Goal: Task Accomplishment & Management: Manage account settings

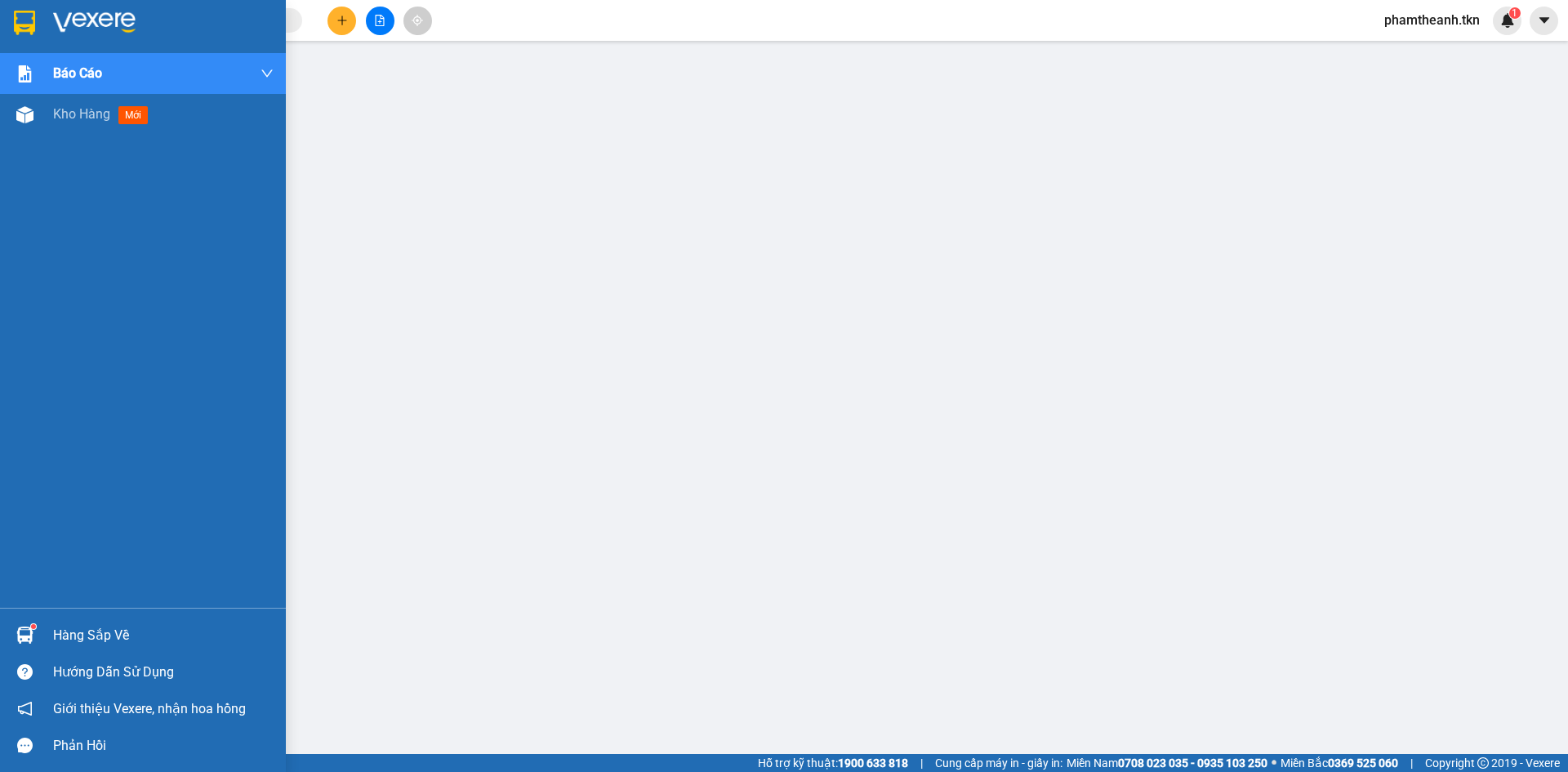
click at [64, 31] on img at bounding box center [94, 23] width 82 height 25
click at [65, 31] on img at bounding box center [94, 23] width 82 height 25
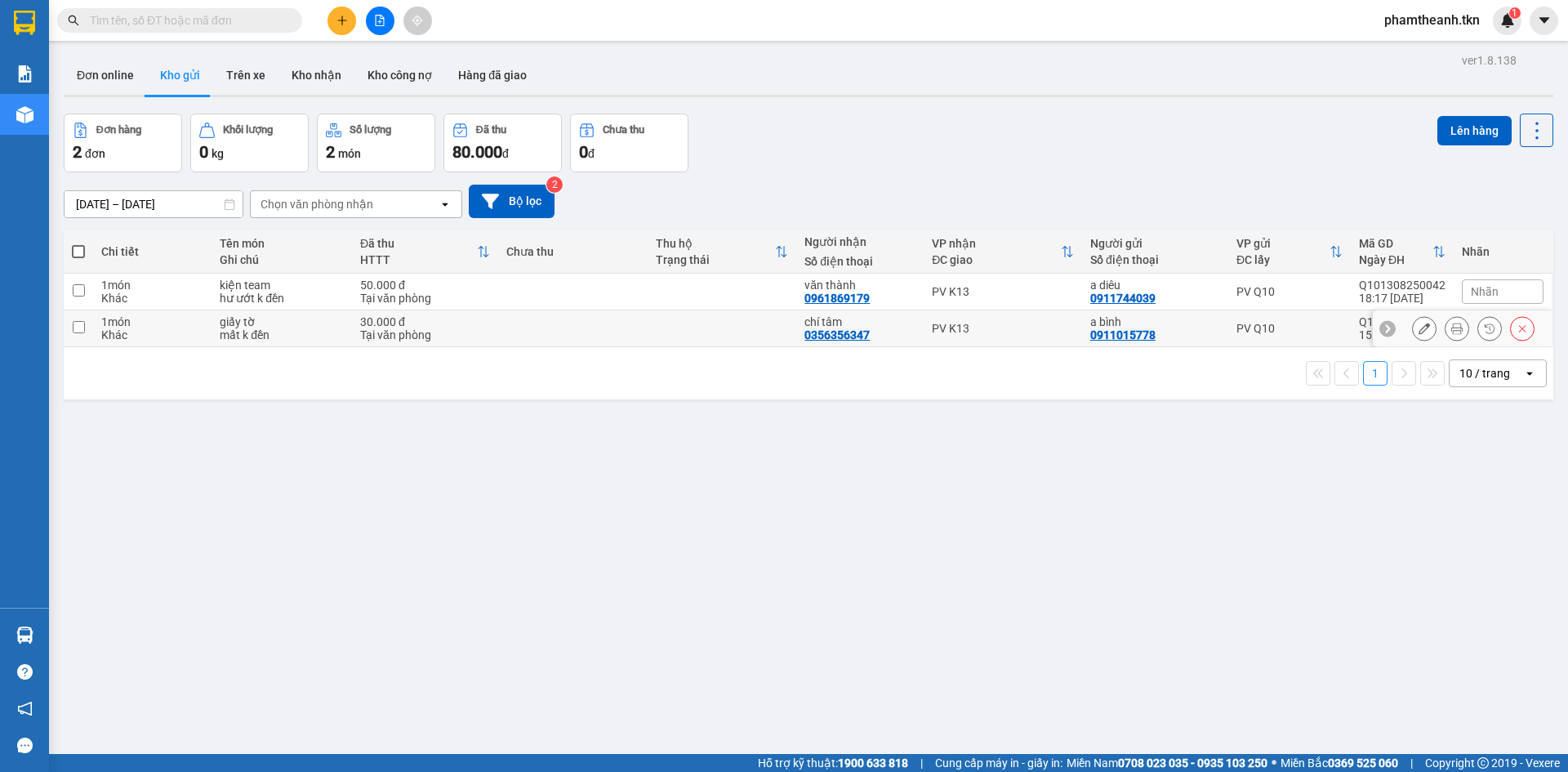
click at [343, 310] on td "giấy tờ mất k đền" at bounding box center [282, 328] width 141 height 36
checkbox input "true"
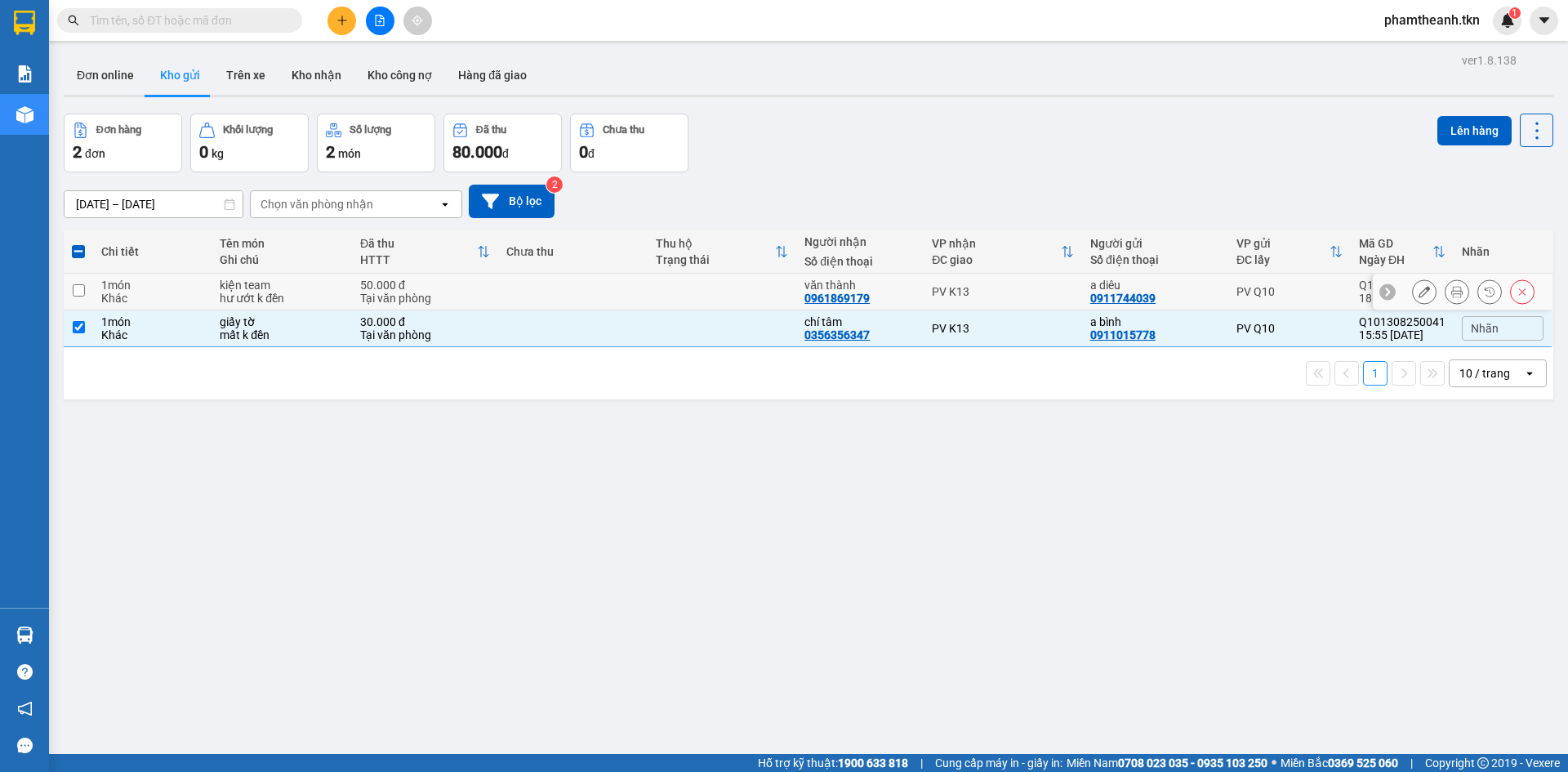
click at [340, 288] on div "kiện team" at bounding box center [282, 284] width 124 height 13
checkbox input "true"
